Goal: Share content

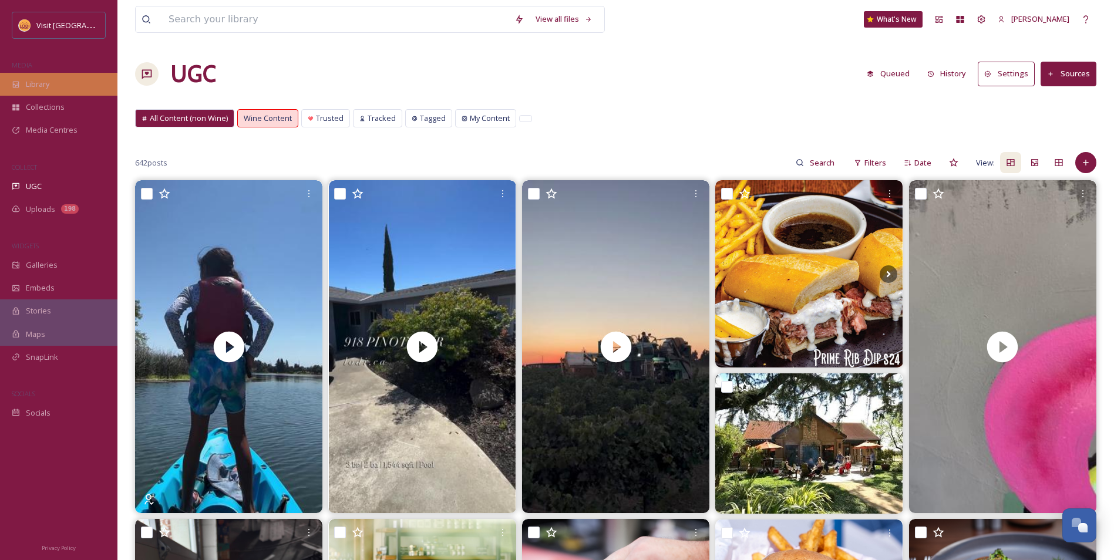
click at [65, 93] on div "Library" at bounding box center [58, 84] width 117 height 23
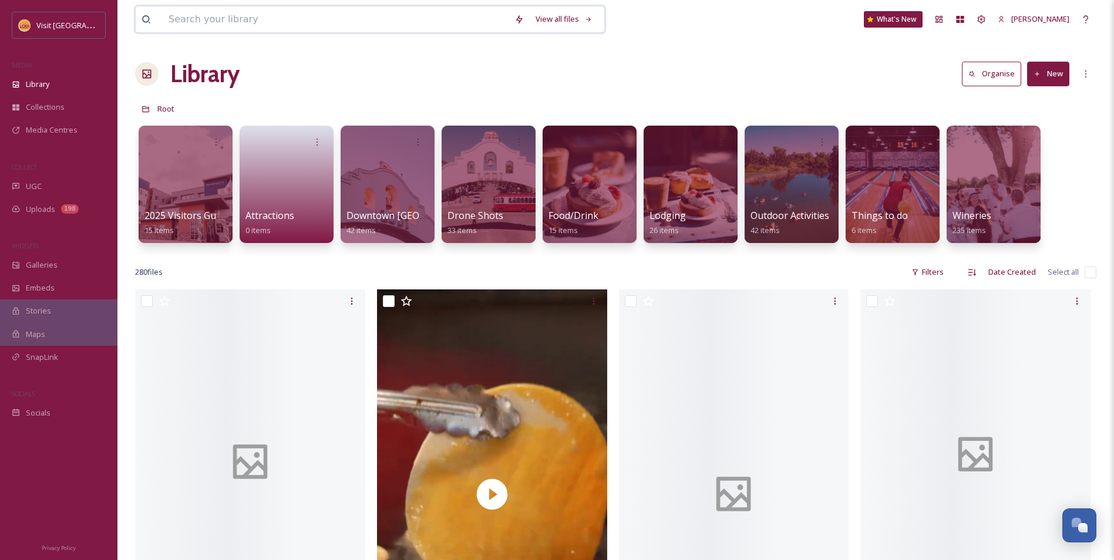
click at [366, 23] on input at bounding box center [336, 19] width 346 height 26
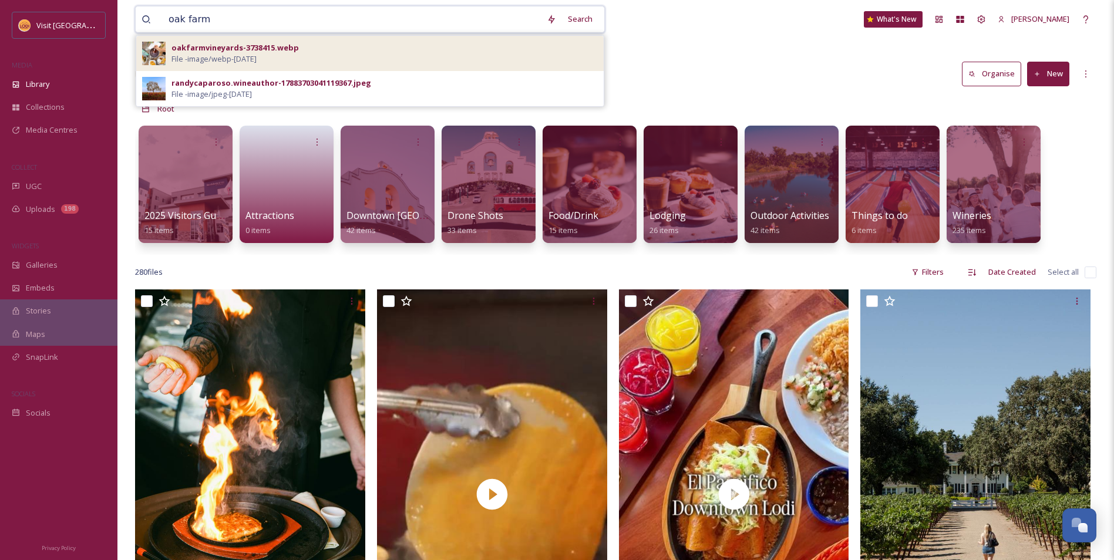
type input "oak farm"
click at [358, 55] on div "oakfarmvineyards-3738415.webp File - image/webp - [DATE]" at bounding box center [384, 53] width 426 height 22
